Goal: Navigation & Orientation: Find specific page/section

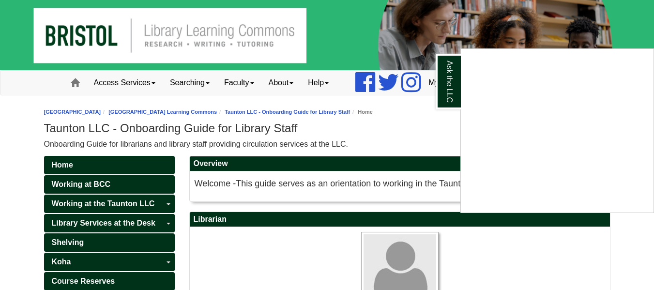
click at [78, 77] on div "Ask the LLC" at bounding box center [327, 145] width 654 height 290
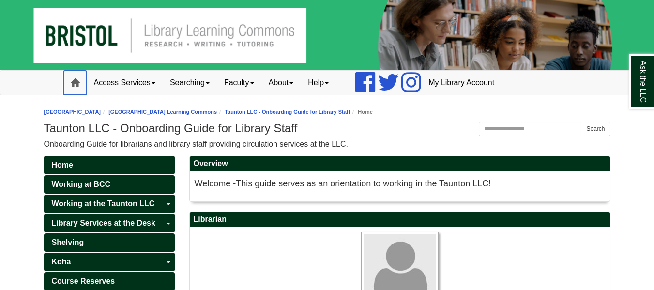
click at [75, 85] on span at bounding box center [75, 82] width 9 height 9
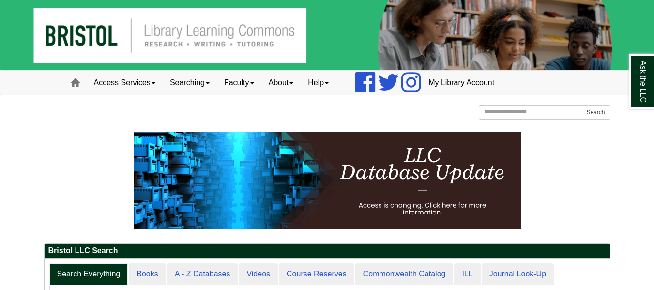
scroll to position [110, 566]
click at [457, 42] on img at bounding box center [327, 35] width 654 height 70
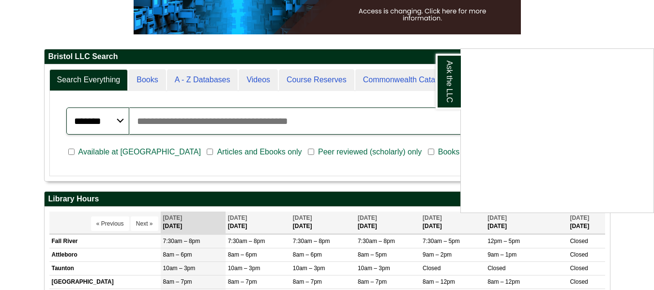
scroll to position [195, 0]
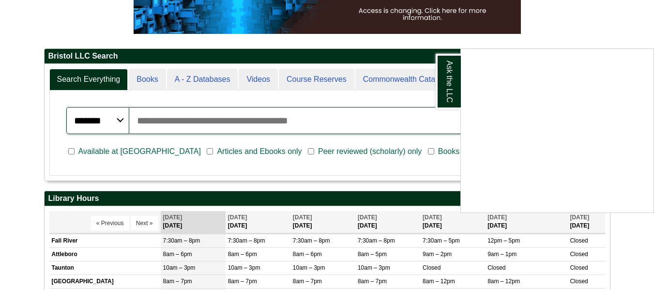
click at [647, 31] on div "Ask the LLC" at bounding box center [327, 145] width 654 height 290
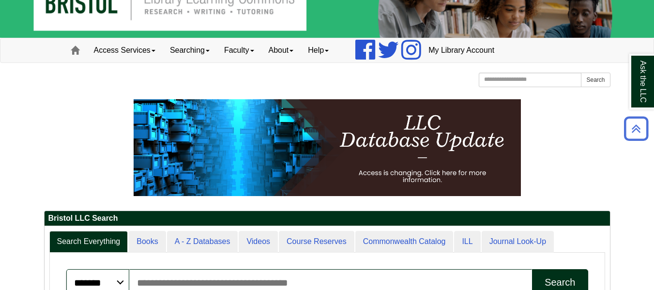
scroll to position [0, 0]
